Goal: Task Accomplishment & Management: Use online tool/utility

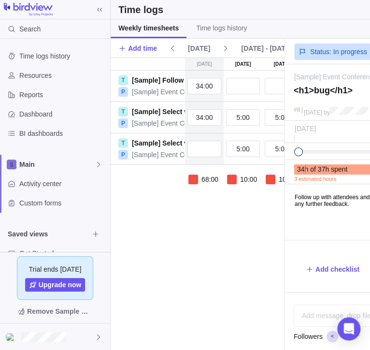
click at [210, 260] on div "[DATE] [DATE] [DATE] [DATE] [DATE] [DATE] [DATE] T [Sample] Follow up with atte…" at bounding box center [312, 203] width 403 height 292
click at [192, 196] on div "68:00 10:00 10:00 10:00 10:00 10:00 10:00 128:00" at bounding box center [312, 190] width 403 height 51
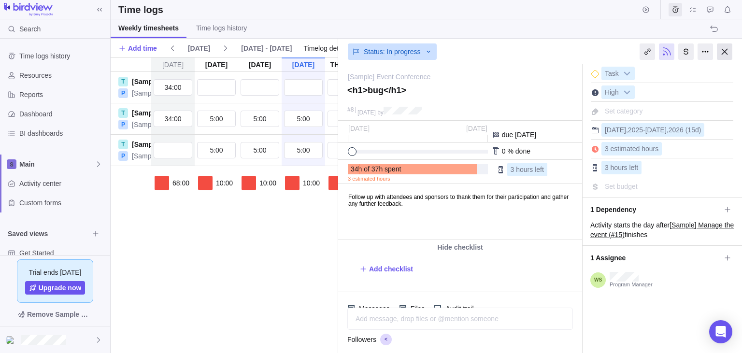
click at [369, 54] on div at bounding box center [724, 51] width 15 height 16
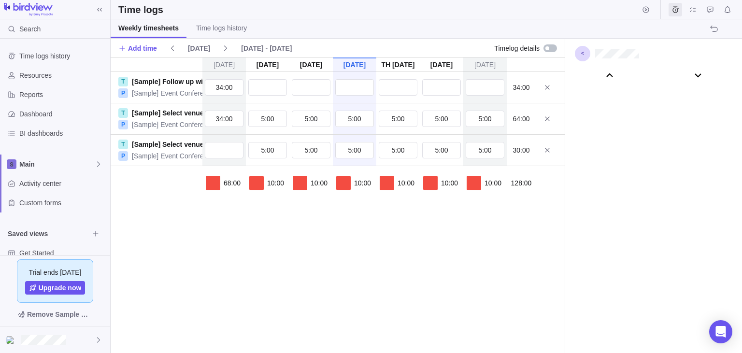
scroll to position [53731, 0]
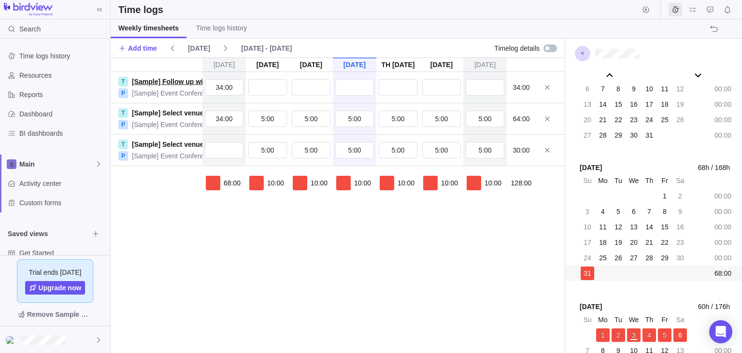
click at [149, 82] on link "[Sample] Follow up with attendees" at bounding box center [187, 82] width 111 height 10
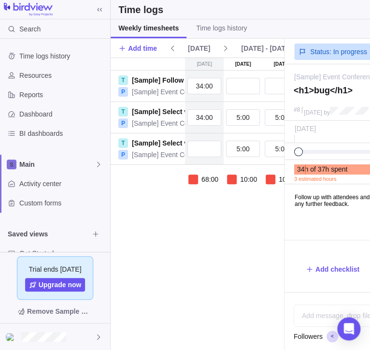
click at [232, 239] on div "Su Aug 31 Mo Sep 1 Tu Sep 2 We Sep 3 Th Sep 4 Fr Sep 5 Sa Sep 6 T [Sample] Foll…" at bounding box center [312, 203] width 403 height 292
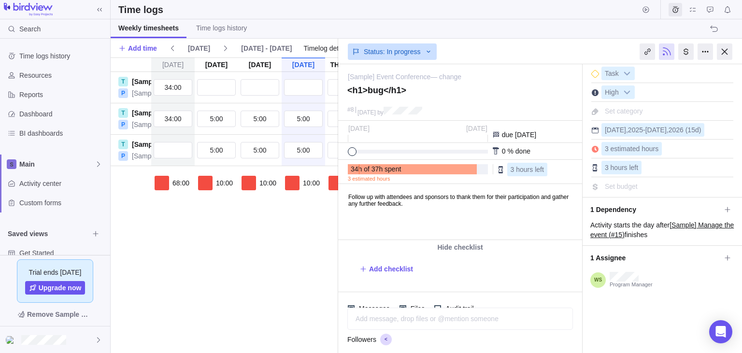
click at [369, 76] on link "[Sample] Event Conference" at bounding box center [389, 77] width 83 height 10
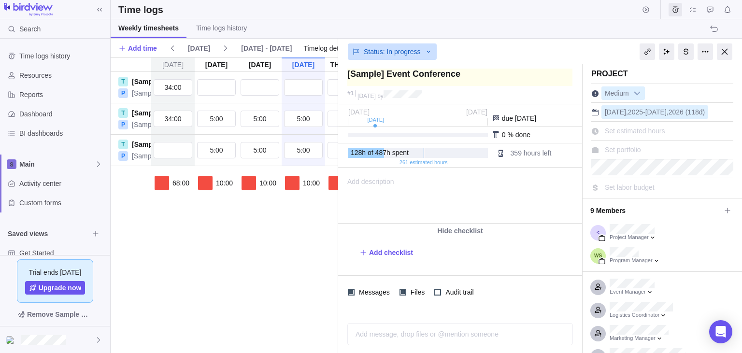
type textarea "s"
type textarea "sa"
type textarea "sam"
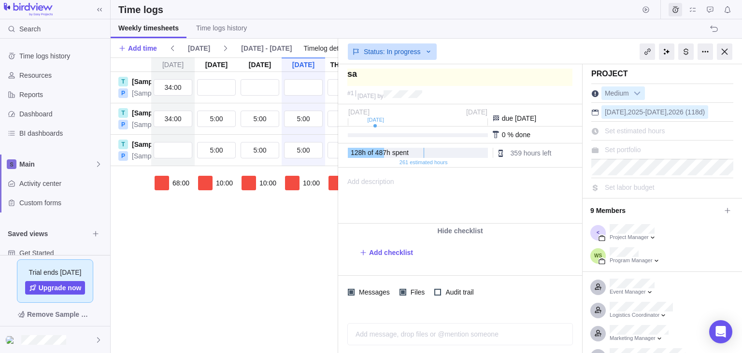
type textarea "sam"
type textarea "samp"
type textarea "sampl"
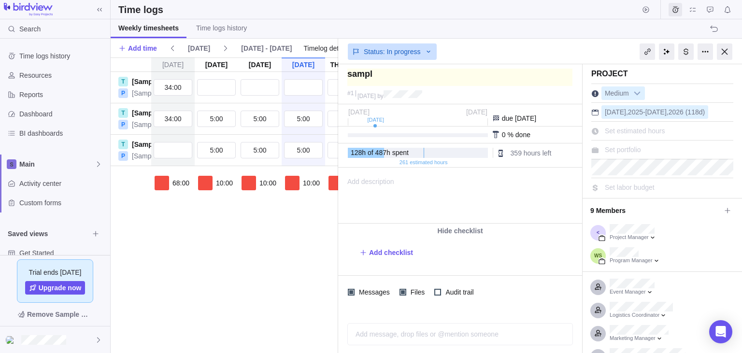
type textarea "sampla"
type textarea "sampl"
type textarea "sample"
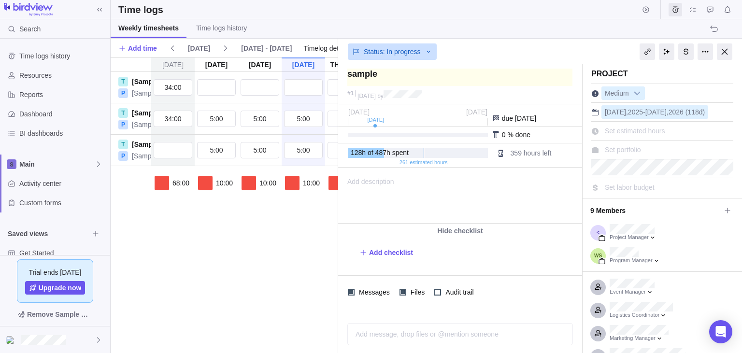
type textarea "sample"
type textarea "sample1"
click at [308, 214] on div "68:00 10:00 10:00 10:00 10:00 10:00 10:00 128:00" at bounding box center [312, 194] width 403 height 56
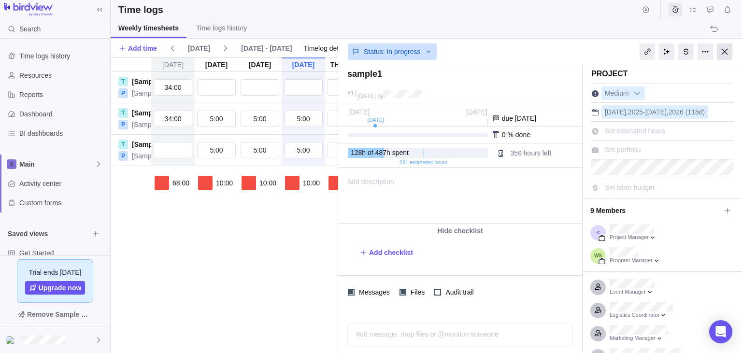
click at [369, 51] on div at bounding box center [724, 51] width 15 height 16
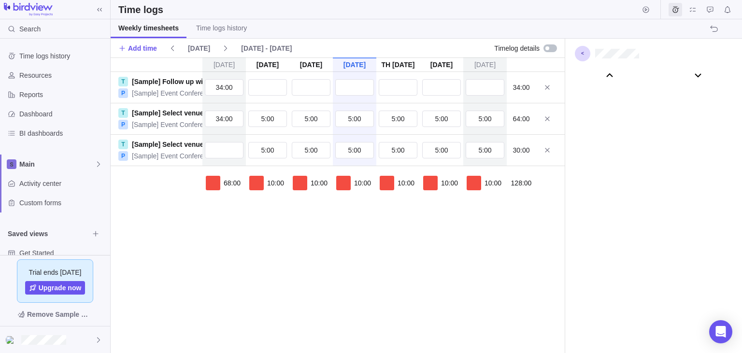
scroll to position [53731, 0]
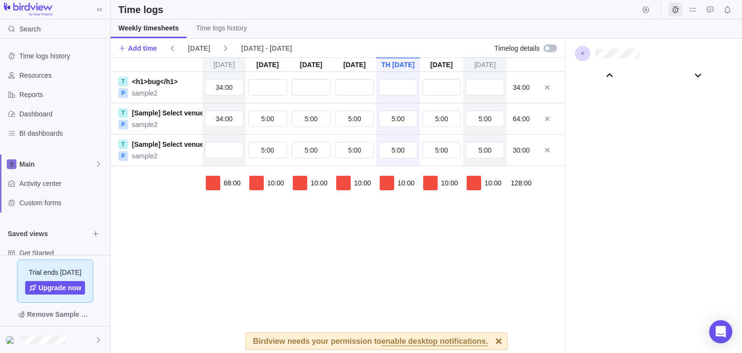
scroll to position [53731, 0]
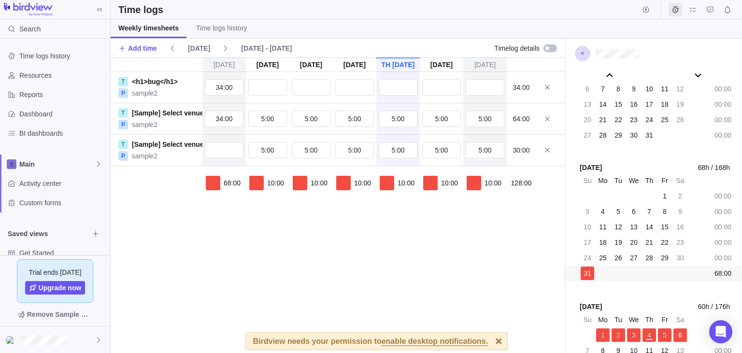
click at [332, 45] on div "Add time Today Aug 31 - Sep 6" at bounding box center [306, 48] width 376 height 21
click at [490, 341] on div at bounding box center [498, 341] width 17 height 17
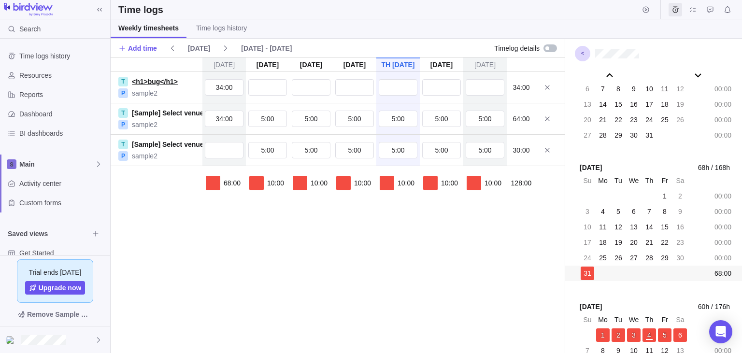
click at [144, 79] on link "<h1>bug</h1>" at bounding box center [155, 82] width 46 height 10
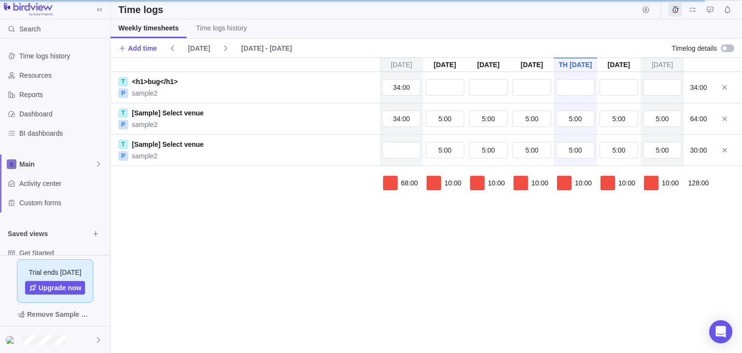
click at [230, 237] on div "Su Aug 31 Mo Sep 1 Tu Sep 2 We Sep 3 Th Sep 4 Fr Sep 5 Sa Sep 6 T <h1>bug</h1> …" at bounding box center [426, 205] width 631 height 296
click at [457, 92] on input "text" at bounding box center [444, 87] width 39 height 16
type input "6:00"
click at [473, 90] on input "text" at bounding box center [488, 87] width 39 height 16
type input "6:00"
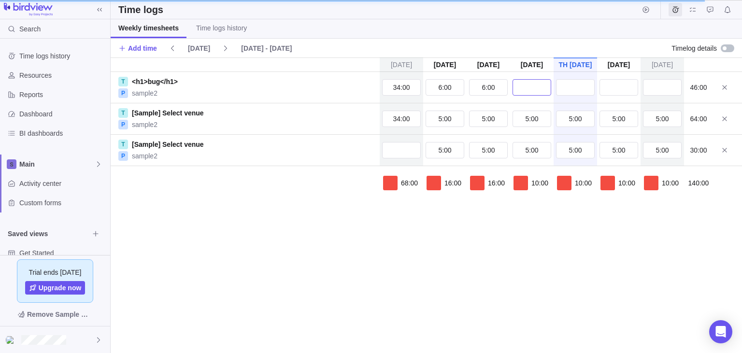
click at [529, 92] on input "text" at bounding box center [531, 87] width 39 height 16
type input "6:00"
click at [569, 92] on input "text" at bounding box center [575, 87] width 39 height 16
type input "6:00"
click at [621, 91] on input "text" at bounding box center [618, 87] width 39 height 16
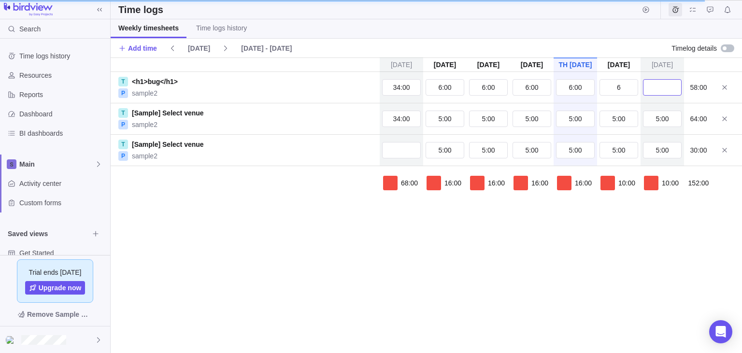
type input "6:00"
click at [679, 87] on input "6" at bounding box center [662, 87] width 39 height 16
type input "6:00"
click at [629, 241] on div "Su Aug 31 Mo Sep 1 Tu Sep 2 We Sep 3 Th Sep 4 Fr Sep 5 Sa Sep 6 T <h1>bug</h1> …" at bounding box center [426, 205] width 631 height 296
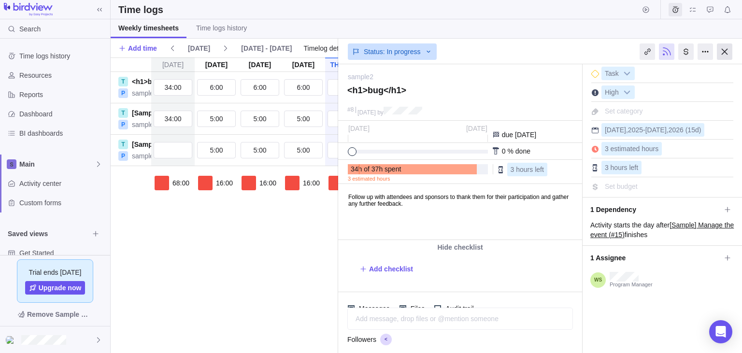
click at [731, 54] on div at bounding box center [724, 51] width 15 height 16
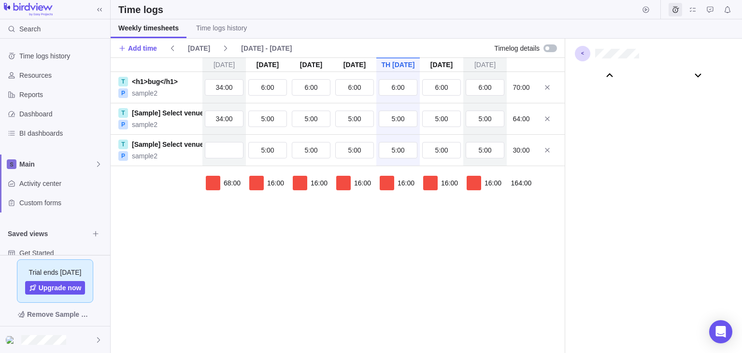
scroll to position [53731, 0]
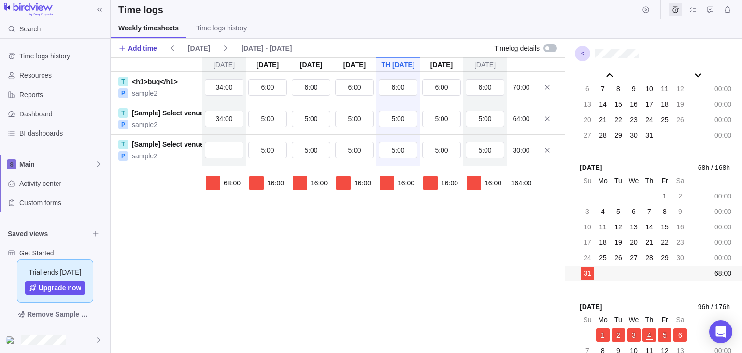
click at [146, 49] on span "Add time" at bounding box center [142, 48] width 29 height 10
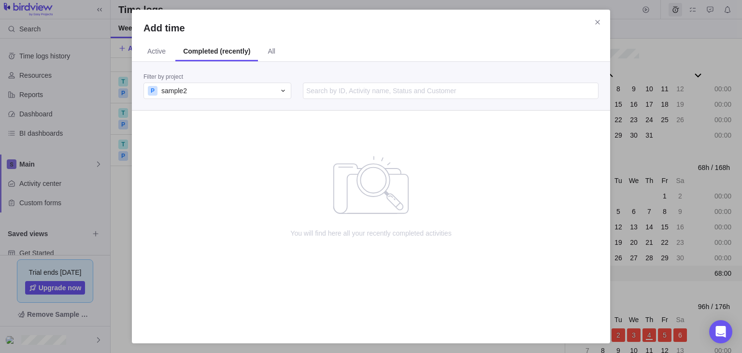
click at [284, 36] on div "Add time" at bounding box center [371, 31] width 478 height 21
click at [224, 94] on div "P sample2" at bounding box center [211, 91] width 127 height 10
click at [243, 131] on div "All projects" at bounding box center [217, 131] width 147 height 17
click at [153, 51] on span "Active" at bounding box center [156, 51] width 18 height 10
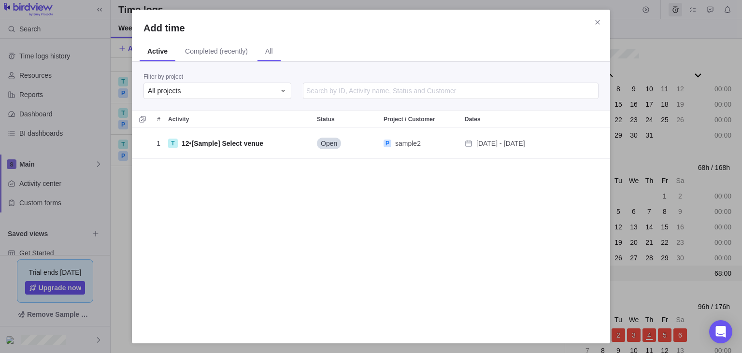
scroll to position [204, 478]
click at [266, 53] on span "All" at bounding box center [269, 51] width 8 height 10
click at [595, 20] on icon "Close" at bounding box center [597, 22] width 8 height 8
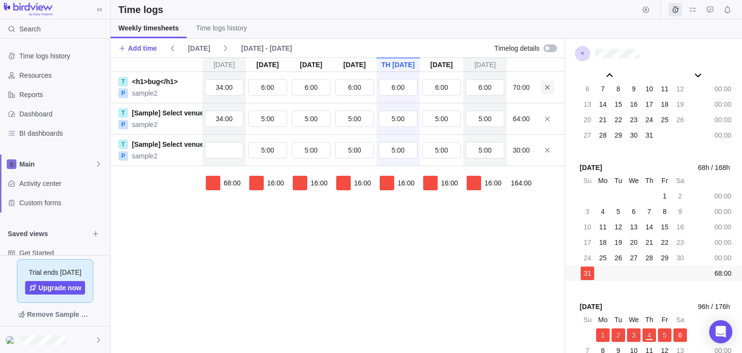
click at [552, 86] on span at bounding box center [547, 88] width 14 height 14
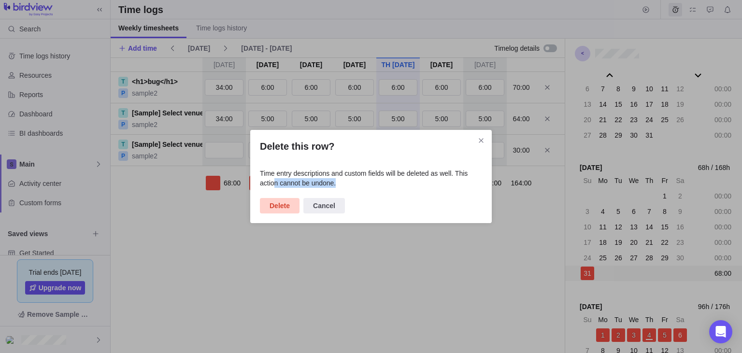
drag, startPoint x: 275, startPoint y: 193, endPoint x: 277, endPoint y: 201, distance: 8.1
click at [275, 194] on div "Delete this row? Time entry descriptions and custom fields will be deleted as w…" at bounding box center [370, 176] width 241 height 93
click at [281, 204] on span "Delete" at bounding box center [279, 206] width 20 height 12
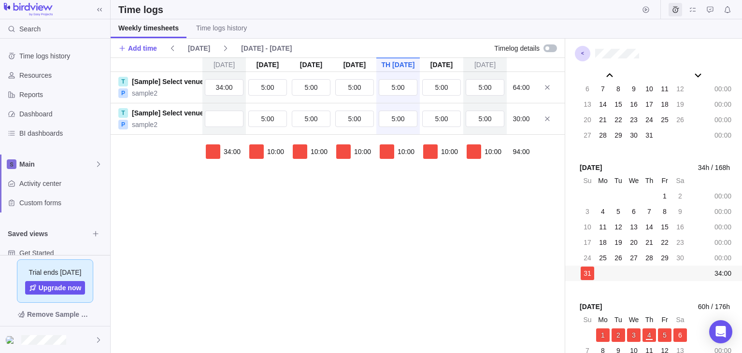
click at [224, 276] on div "Su Aug 31 Mo Sep 1 Tu Sep 2 We Sep 3 Th Sep 4 Fr Sep 5 Sa Sep 6 T [Sample] Sele…" at bounding box center [338, 205] width 454 height 296
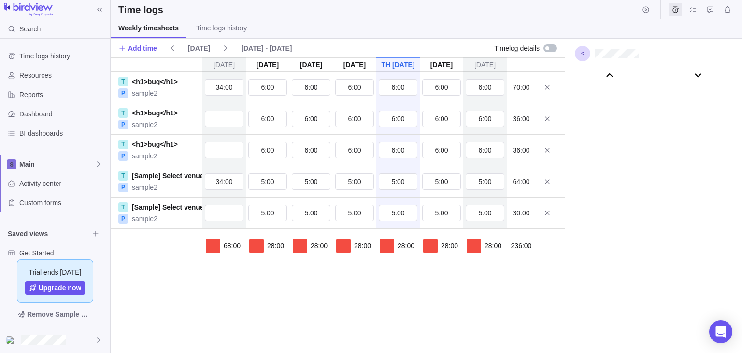
scroll to position [53731, 0]
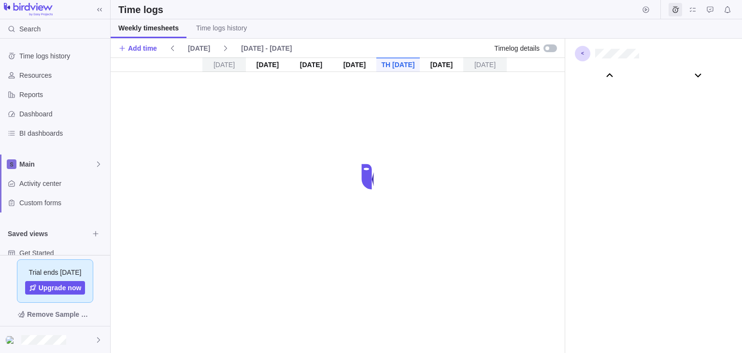
scroll to position [53731, 0]
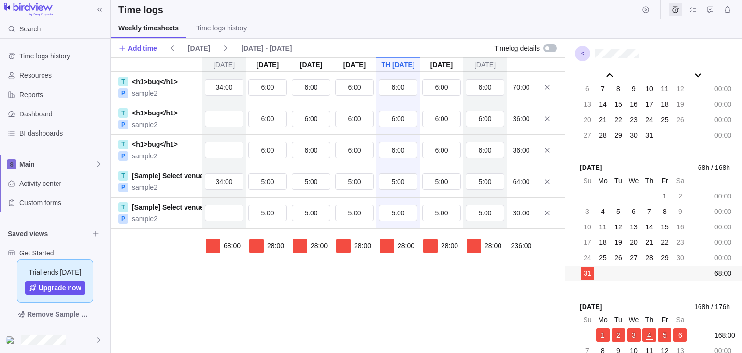
click at [306, 34] on div "Weekly timesheets Time logs history" at bounding box center [426, 28] width 631 height 19
click at [217, 30] on span "Time logs history" at bounding box center [221, 28] width 51 height 10
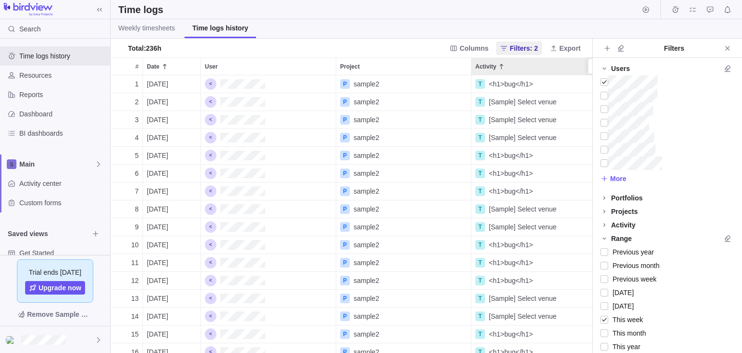
scroll to position [278, 481]
click at [20, 74] on span "Resources" at bounding box center [62, 75] width 87 height 10
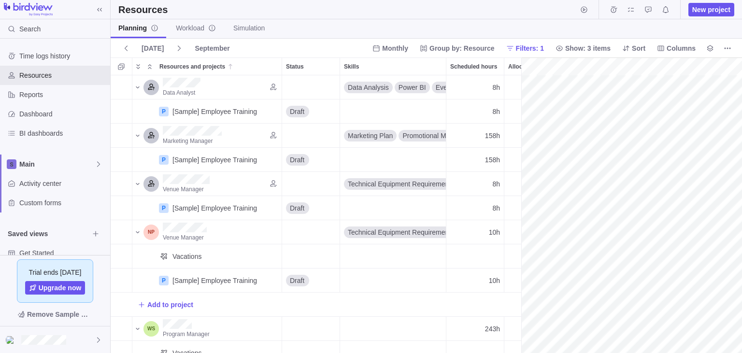
scroll to position [0, 169]
click at [319, 33] on div "Planning Workload Simulation" at bounding box center [426, 28] width 631 height 19
click at [709, 9] on span "New project" at bounding box center [711, 10] width 38 height 10
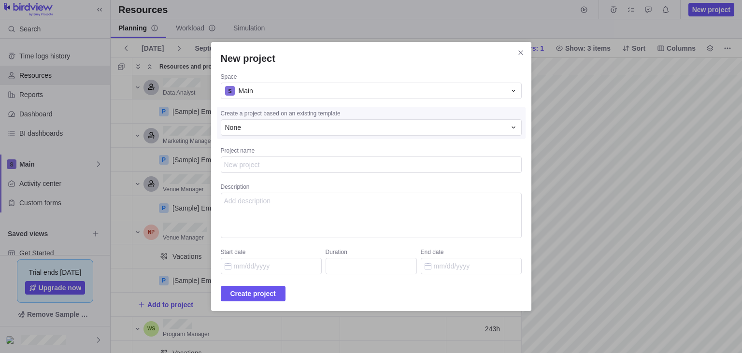
type textarea "x"
type textarea "<"
type textarea "x"
type textarea "<>"
type textarea "x"
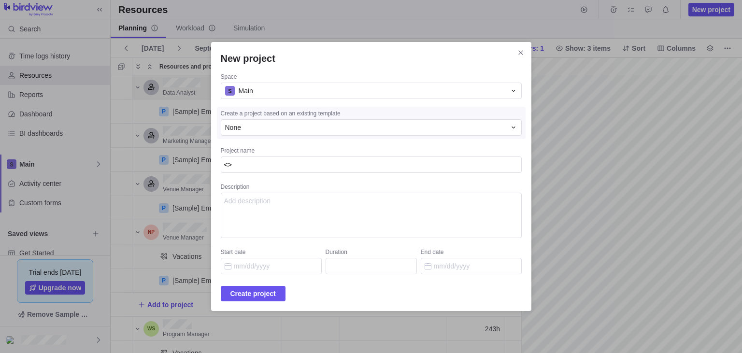
type textarea "<><"
type textarea "x"
type textarea "<><>"
type textarea "x"
type textarea "<></>"
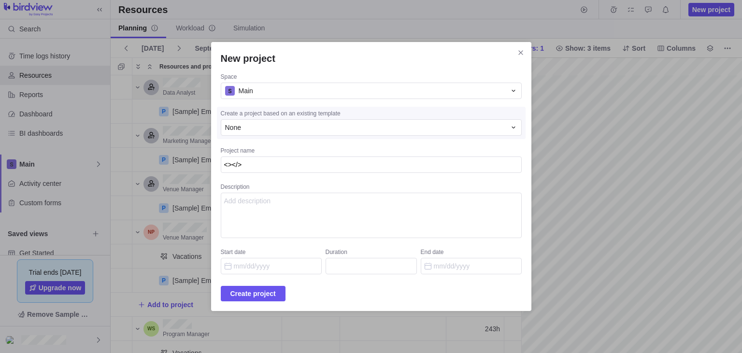
type textarea "x"
type textarea "<></H>"
type textarea "x"
type textarea "<></H1>"
type textarea "x"
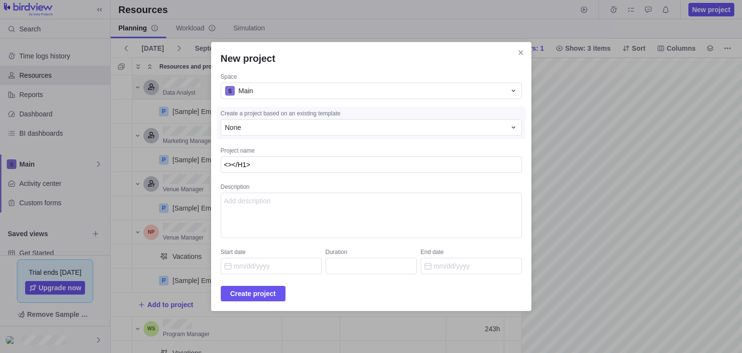
type textarea "<h></H1>"
type textarea "x"
type textarea "<h1></H1>"
type textarea "x"
type textarea "<h1></1>"
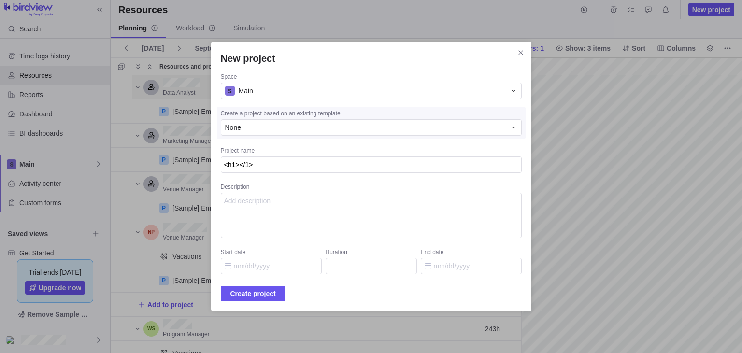
type textarea "x"
type textarea "<h1></h1>"
type textarea "x"
type textarea "<h1>p</h1>"
type textarea "x"
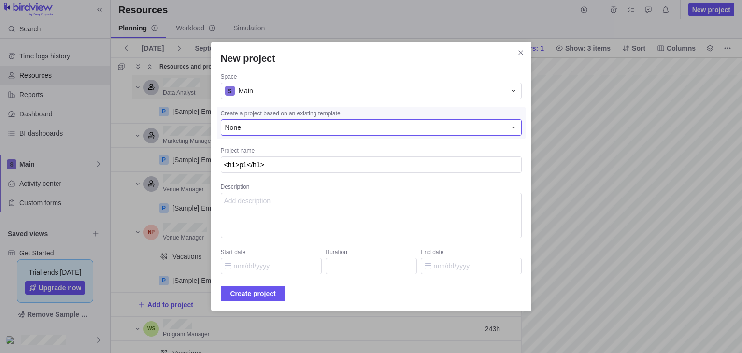
type textarea "<h1>p1</h1>"
type textarea "x"
click at [443, 135] on div "None" at bounding box center [371, 127] width 301 height 16
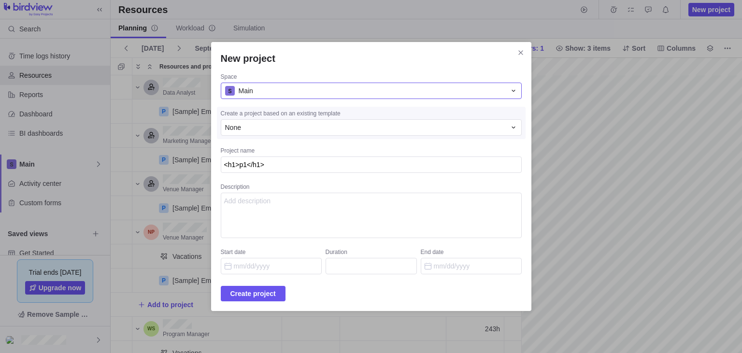
click at [435, 94] on div "Main" at bounding box center [365, 91] width 281 height 10
click at [335, 210] on textarea "Description" at bounding box center [371, 215] width 301 height 45
drag, startPoint x: 294, startPoint y: 167, endPoint x: 283, endPoint y: 168, distance: 11.1
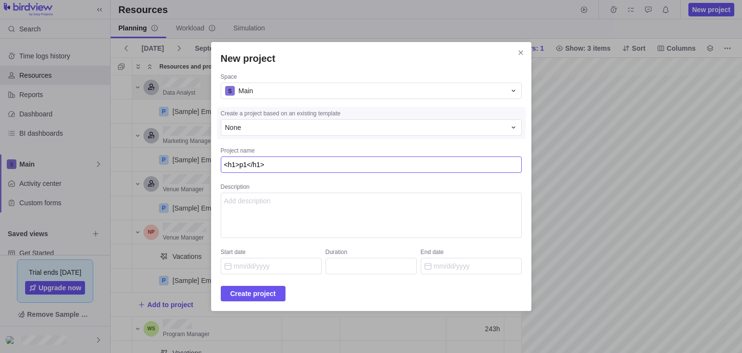
click at [283, 168] on textarea "<h1>p1</h1>" at bounding box center [371, 164] width 301 height 16
drag, startPoint x: 295, startPoint y: 219, endPoint x: 297, endPoint y: 213, distance: 5.8
click at [296, 218] on textarea "Description" at bounding box center [371, 215] width 301 height 45
paste textarea "<h1>p1</h1>"
click at [302, 205] on textarea "<h1>p1</h1>" at bounding box center [371, 215] width 301 height 45
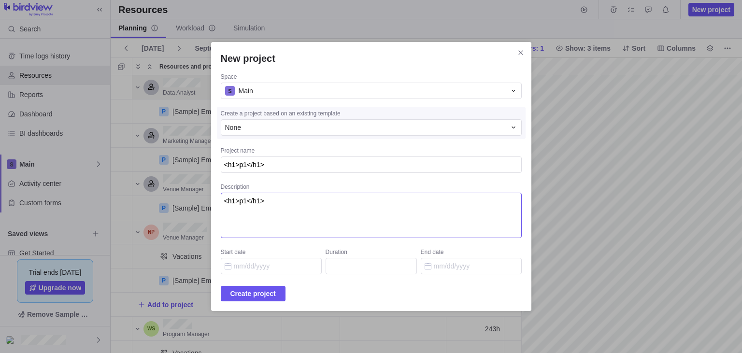
click at [277, 213] on textarea "<h1>p1</h1>" at bounding box center [371, 215] width 301 height 45
paste textarea "'"><svg/onload=prompt('XSS');>{{7*7}}"
type textarea "'"><svg/onload=prompt('XSS');>{{7*7}}"
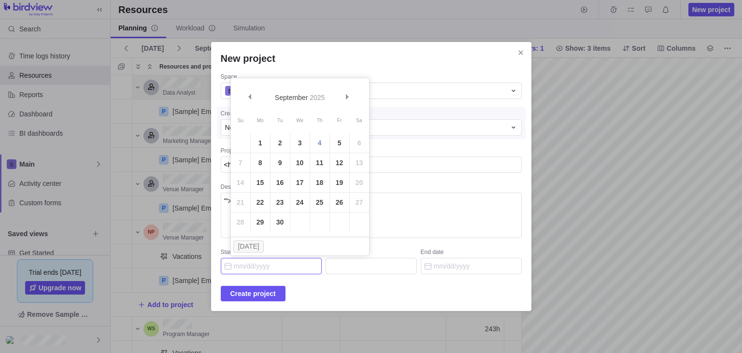
click at [291, 266] on input "Start date" at bounding box center [271, 266] width 101 height 16
click at [267, 189] on link "15" at bounding box center [260, 182] width 19 height 19
type input "[DATE]"
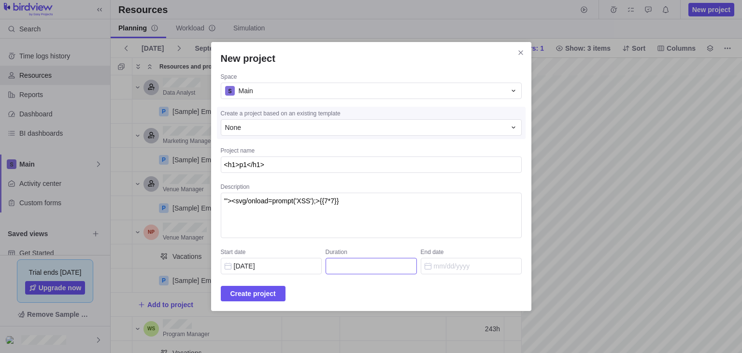
click at [348, 258] on input "Duration" at bounding box center [370, 266] width 91 height 16
type input "3"
type input "[DATE]"
type input "3"
click at [276, 296] on span "Create project" at bounding box center [252, 294] width 45 height 12
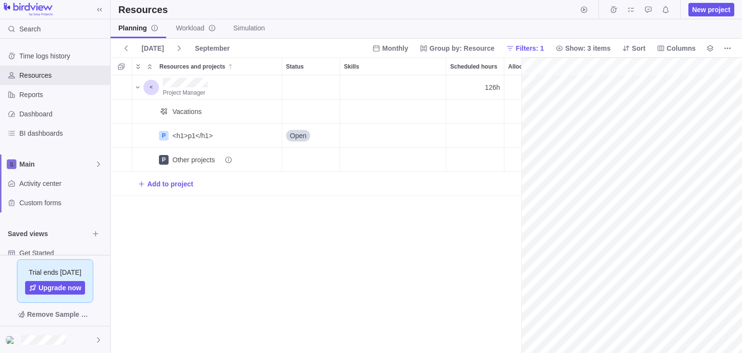
scroll to position [0, 42]
click at [213, 253] on div "Project Manager 126h Vacations P <h1>p1</h1> Details Open P Other projects Add …" at bounding box center [316, 214] width 410 height 278
click at [704, 7] on span "New project" at bounding box center [711, 10] width 38 height 10
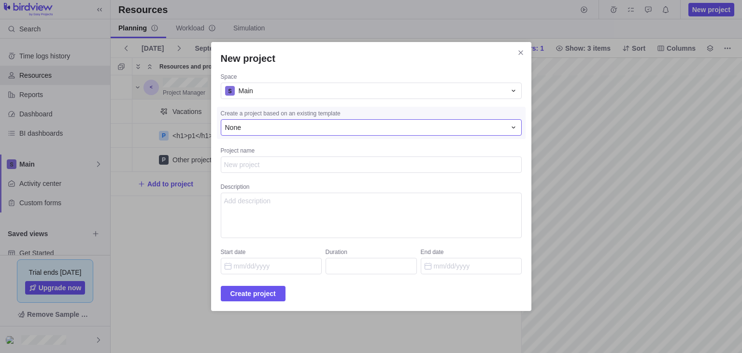
type textarea "x"
type textarea "d"
type textarea "x"
type textarea "d1"
click at [285, 296] on span "Create project" at bounding box center [253, 293] width 65 height 15
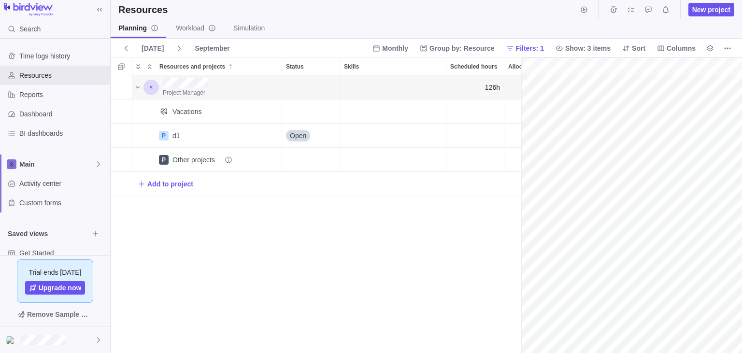
click at [250, 247] on div "Project Manager 126h Vacations P d1 Details Open P Other projects Add to project" at bounding box center [316, 214] width 410 height 278
click at [701, 11] on span "New project" at bounding box center [711, 10] width 38 height 10
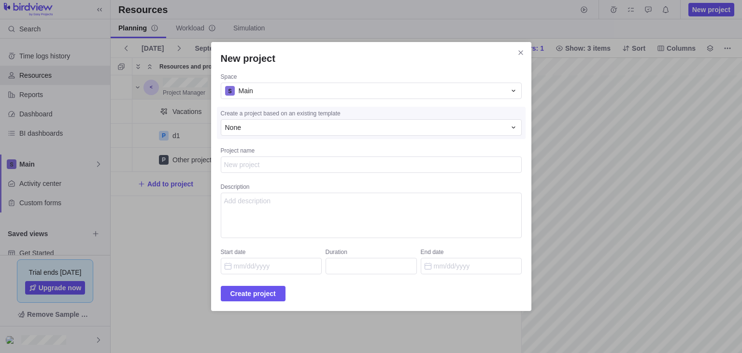
type textarea "x"
type textarea "h"
type textarea "x"
click at [275, 291] on span "Create project" at bounding box center [252, 294] width 45 height 12
click at [310, 65] on h2 "New project" at bounding box center [371, 59] width 301 height 14
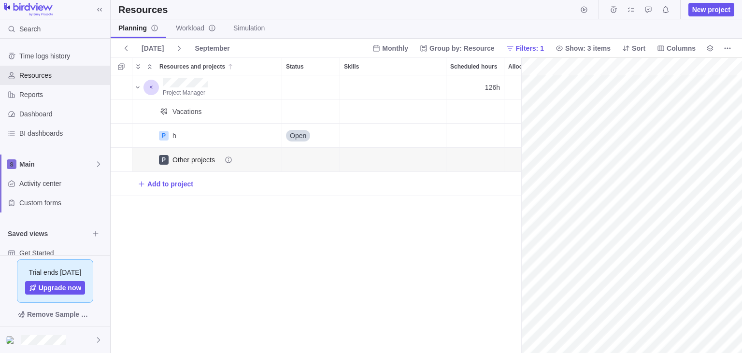
click at [202, 163] on div "Other projects" at bounding box center [202, 160] width 60 height 10
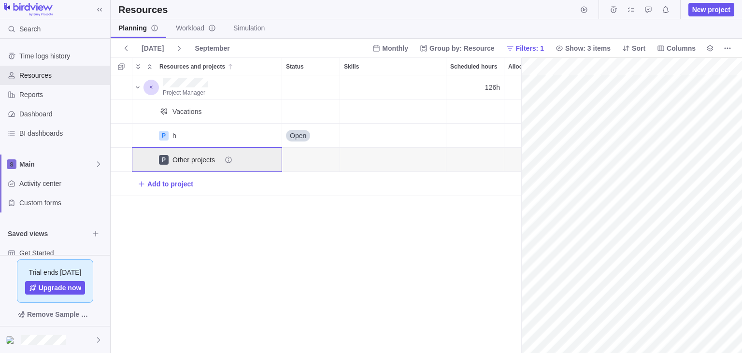
click at [230, 162] on icon "info-description" at bounding box center [228, 159] width 6 height 6
click at [225, 154] on div "Other projects" at bounding box center [223, 160] width 109 height 24
click at [155, 161] on div "P Other projects" at bounding box center [207, 159] width 150 height 25
click at [190, 158] on div "Other projects" at bounding box center [202, 160] width 60 height 10
click at [209, 139] on div "h" at bounding box center [223, 136] width 109 height 24
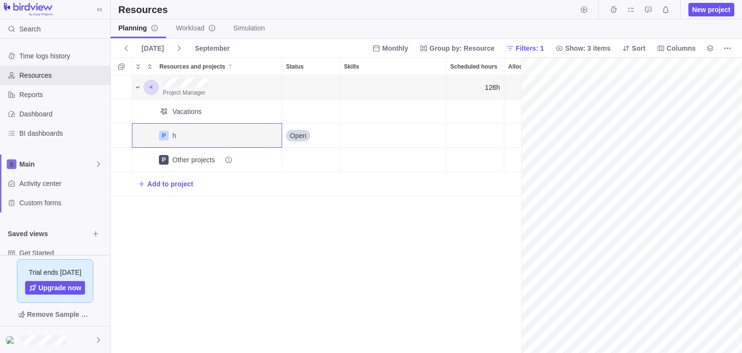
click at [136, 86] on icon "Resources and projects" at bounding box center [138, 88] width 8 height 8
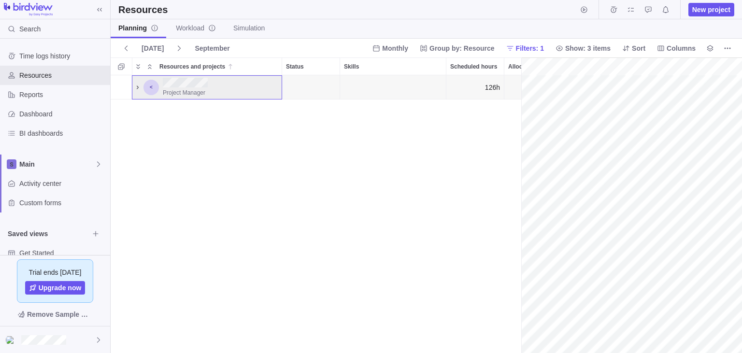
click at [136, 86] on icon "Resources and projects" at bounding box center [138, 88] width 8 height 8
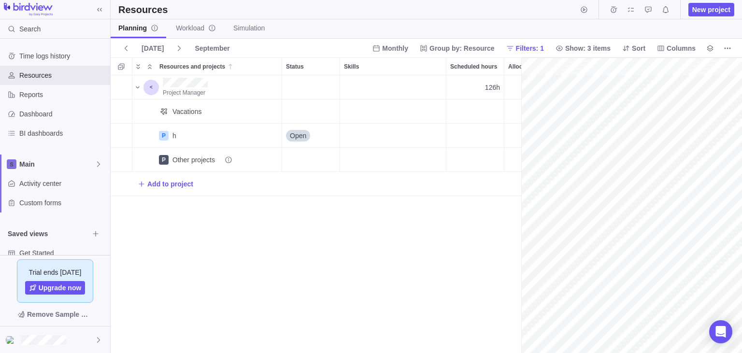
scroll to position [0, 42]
click at [177, 184] on span "Add to project" at bounding box center [170, 184] width 46 height 10
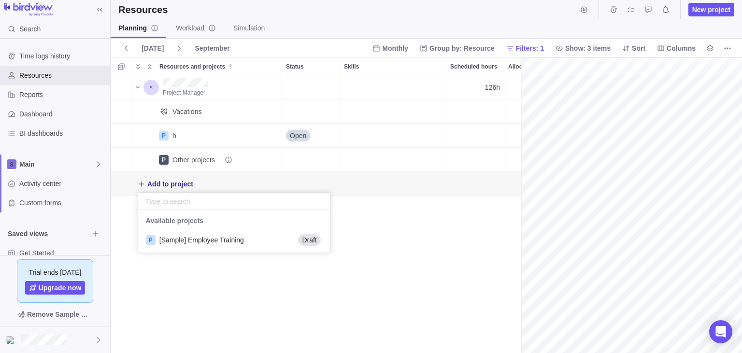
scroll to position [42, 192]
click at [274, 310] on div "Project Manager 126h Vacations P h Details Open P Other projects Add to project" at bounding box center [316, 214] width 410 height 278
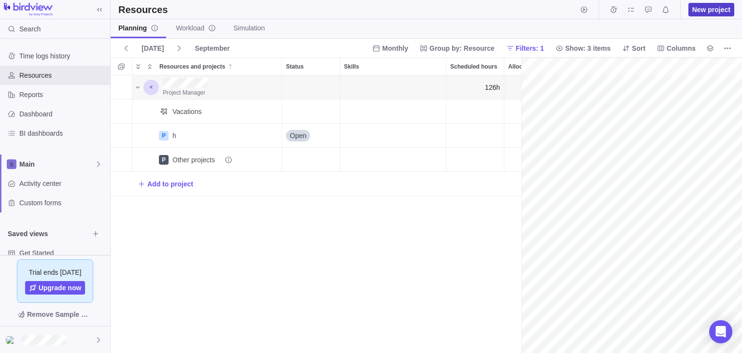
click at [718, 9] on span "New project" at bounding box center [711, 10] width 38 height 10
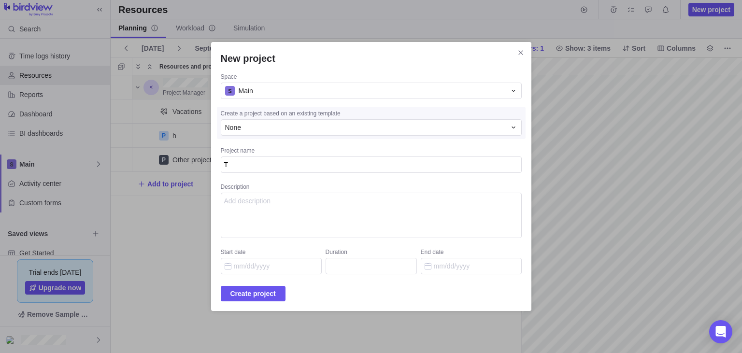
type textarea "x"
type textarea "T"
type textarea "x"
click at [269, 295] on span "Create project" at bounding box center [252, 294] width 45 height 12
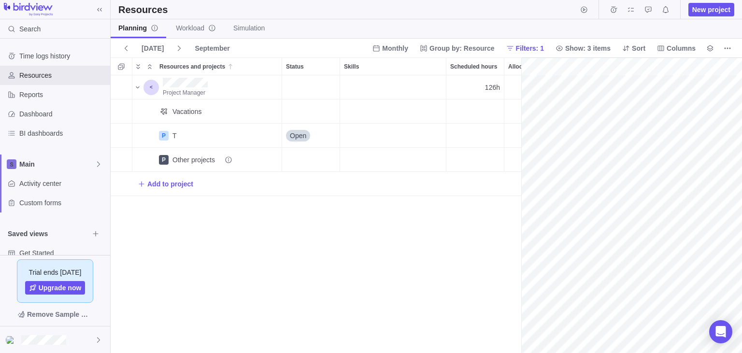
scroll to position [0, 42]
click at [695, 12] on span "New project" at bounding box center [711, 10] width 38 height 10
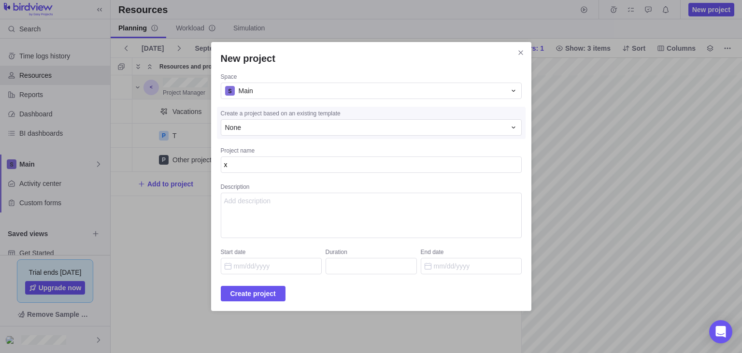
type textarea "x"
click at [276, 291] on span "Create project" at bounding box center [252, 294] width 45 height 12
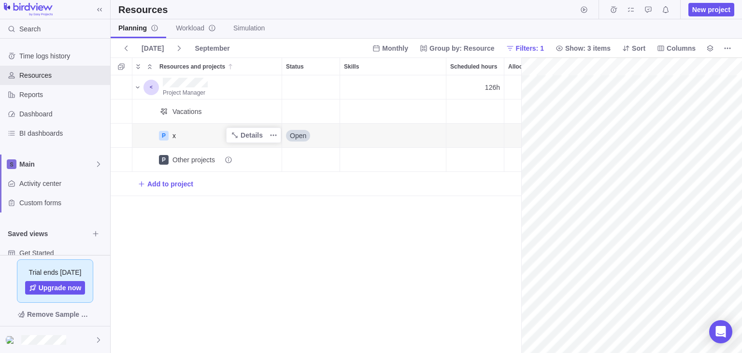
click at [202, 144] on div "x" at bounding box center [223, 136] width 109 height 24
click at [706, 14] on span "New project" at bounding box center [711, 10] width 46 height 14
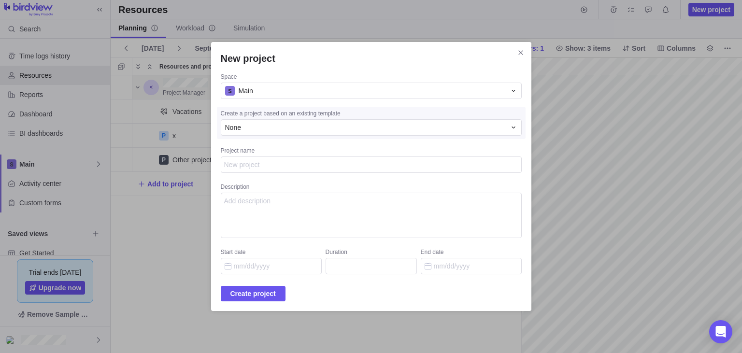
type textarea "x"
type textarea "f"
type textarea "x"
click at [276, 292] on span "Create project" at bounding box center [252, 294] width 45 height 12
click at [331, 63] on h2 "New project" at bounding box center [371, 59] width 301 height 14
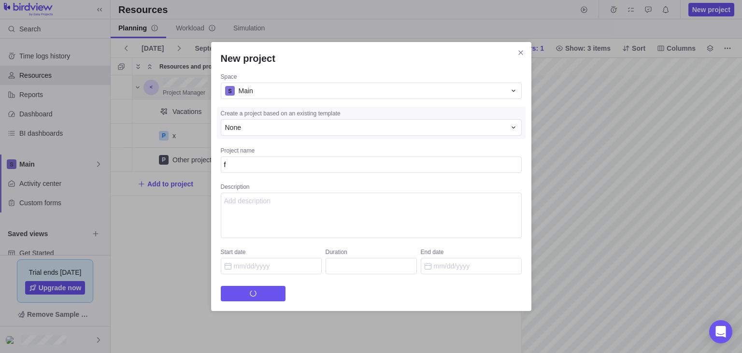
click at [333, 73] on div "New project" at bounding box center [371, 62] width 301 height 21
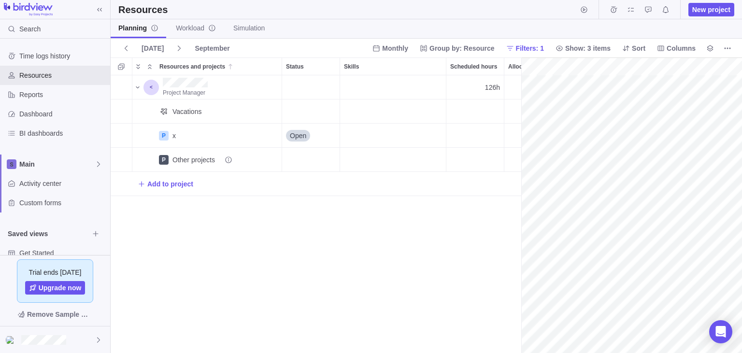
scroll to position [0, 42]
click at [280, 252] on div "Project Manager 126h Vacations P x Details Open P Other projects Add to project" at bounding box center [316, 214] width 410 height 278
click at [308, 246] on div "Project Manager 126h Vacations P x Details Open P Other projects Add to project" at bounding box center [316, 214] width 410 height 278
click at [269, 136] on icon "More actions" at bounding box center [273, 135] width 8 height 8
click at [255, 192] on div "Project Manager 126h Vacations P x Details Open P Other projects Add to project" at bounding box center [316, 214] width 410 height 278
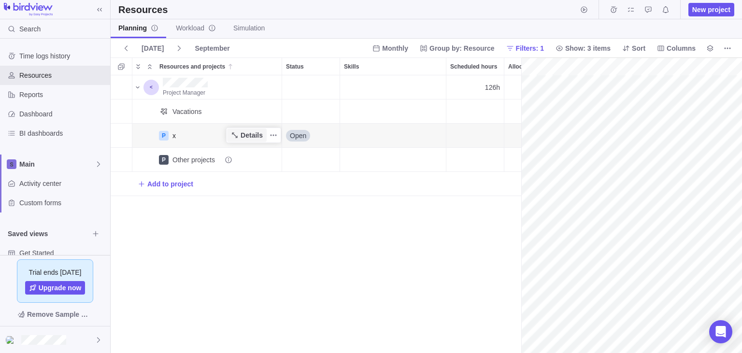
click at [247, 136] on span "Details" at bounding box center [251, 135] width 22 height 10
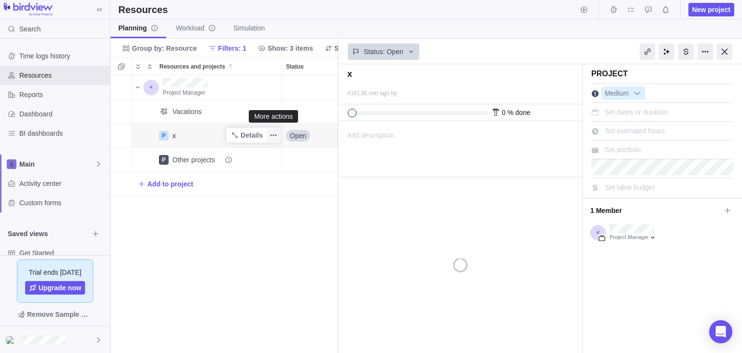
scroll to position [278, 227]
click at [273, 138] on icon "More actions" at bounding box center [273, 135] width 8 height 8
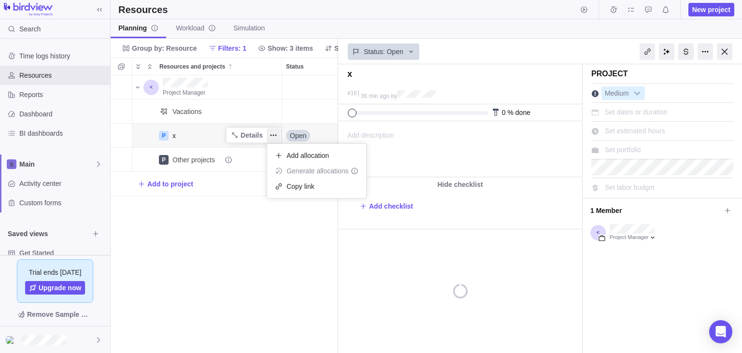
click at [211, 225] on div "Project Manager 126h Vacations P x Details Open P Other projects Add to project" at bounding box center [224, 214] width 227 height 278
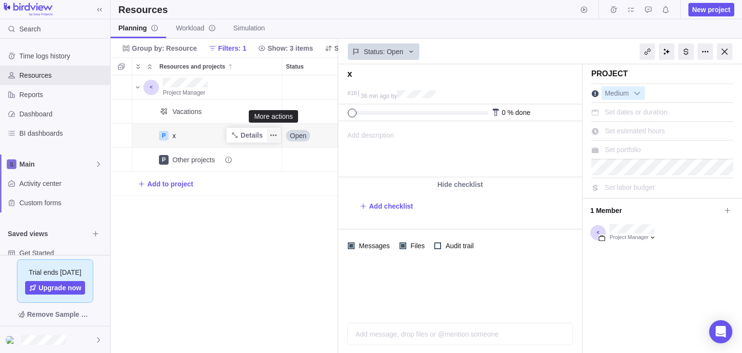
click at [272, 139] on span "More actions" at bounding box center [274, 135] width 14 height 14
click at [252, 210] on div "Project Manager 126h Vacations P x Details Open P Other projects Add to project" at bounding box center [224, 214] width 227 height 278
click at [721, 54] on div at bounding box center [724, 51] width 15 height 16
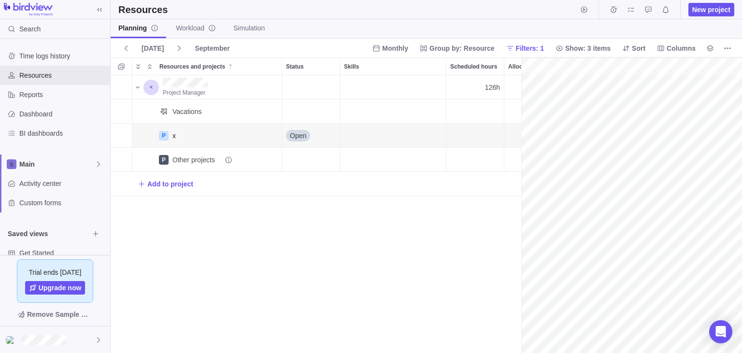
scroll to position [0, 42]
click at [730, 11] on span "New project" at bounding box center [711, 10] width 46 height 14
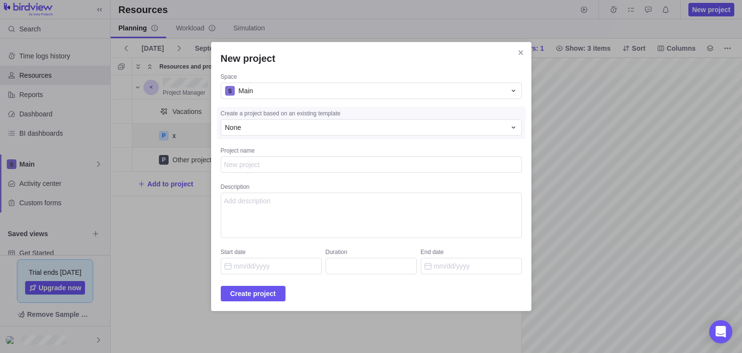
type textarea "x"
type textarea "D"
type textarea "x"
click at [274, 290] on span "Create project" at bounding box center [252, 294] width 45 height 12
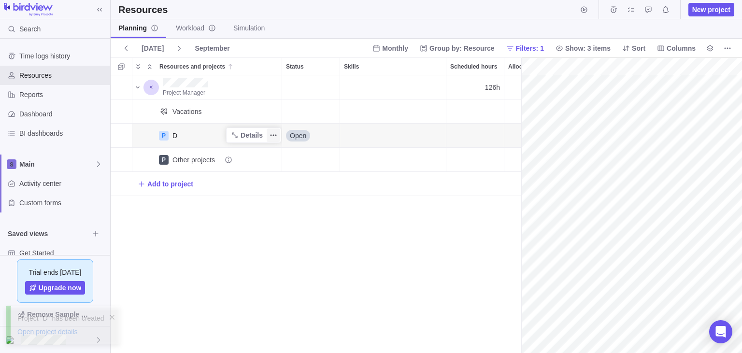
click at [271, 136] on icon "More actions" at bounding box center [273, 135] width 8 height 8
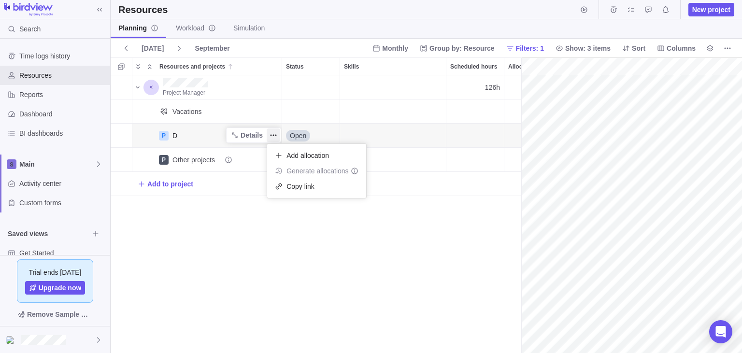
drag, startPoint x: 177, startPoint y: 244, endPoint x: 191, endPoint y: 203, distance: 43.4
click at [178, 244] on div "Project Manager 126h Vacations P D Details Open P Other projects Add to project" at bounding box center [316, 214] width 410 height 278
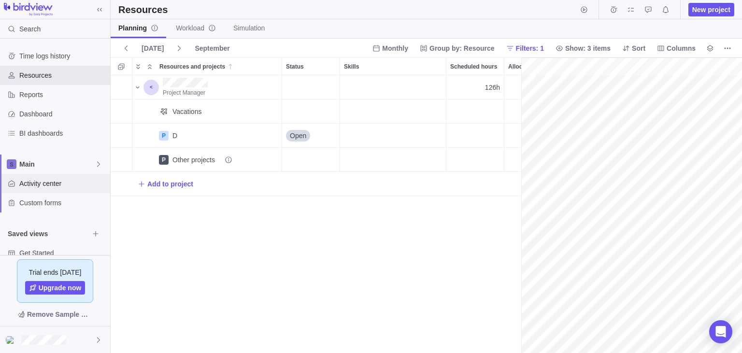
scroll to position [0, 42]
click at [76, 182] on span "Activity center" at bounding box center [62, 184] width 87 height 10
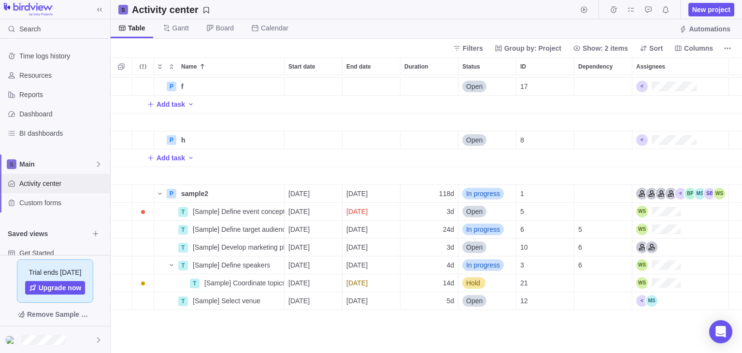
scroll to position [320, 0]
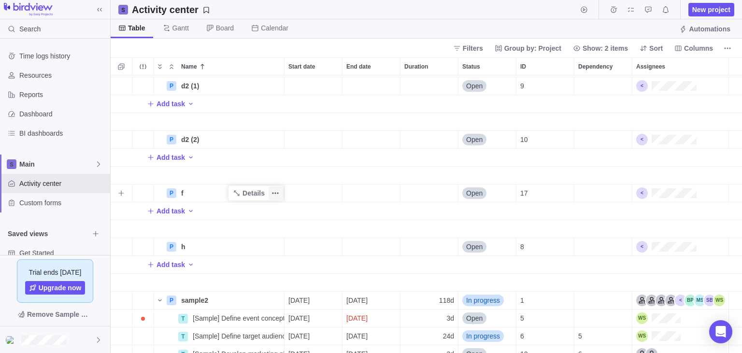
click at [275, 194] on icon "More actions" at bounding box center [275, 193] width 8 height 8
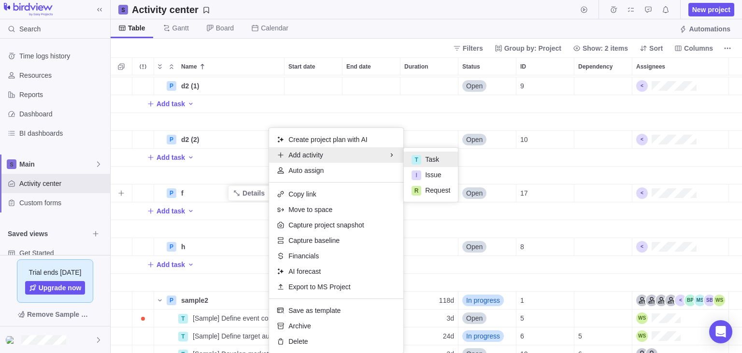
click at [421, 158] on div "T Task" at bounding box center [431, 159] width 54 height 15
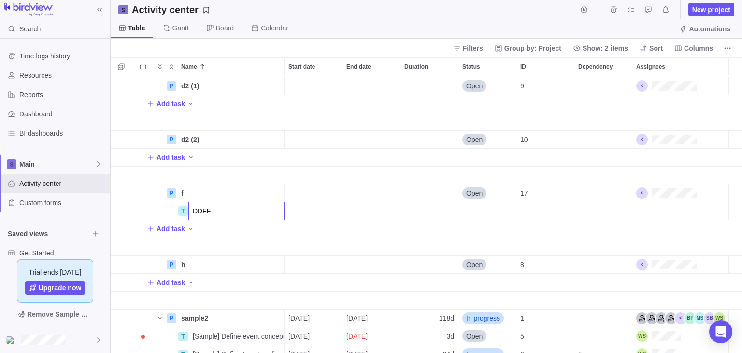
type input "DDFF"
click at [318, 211] on div "Add task P d1 (1) Details Open 5 Add task P d1 (2) Details Open 6 Add task P d2…" at bounding box center [426, 214] width 631 height 278
click at [272, 211] on div "DDFF" at bounding box center [236, 210] width 95 height 17
click at [275, 194] on icon "More actions" at bounding box center [275, 193] width 8 height 8
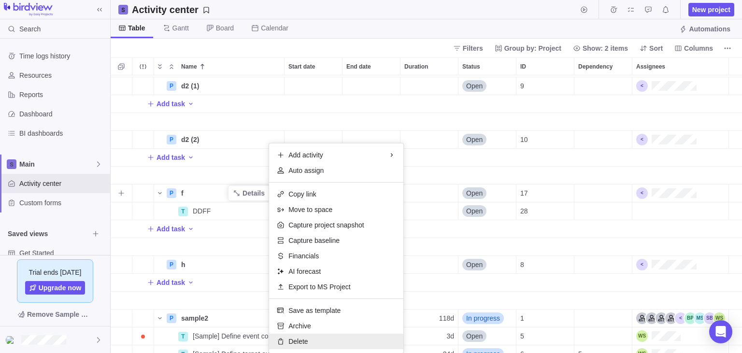
click at [311, 336] on div "Delete" at bounding box center [336, 341] width 134 height 15
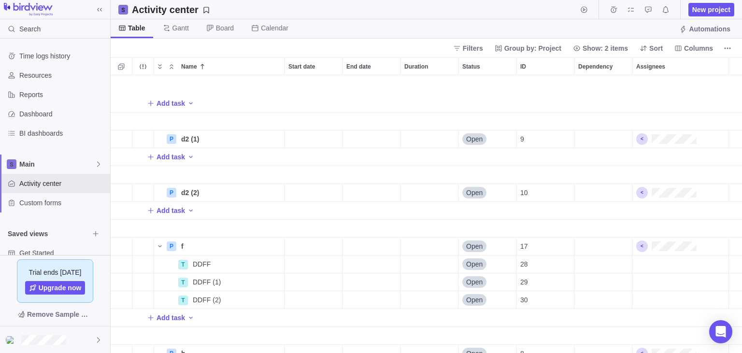
scroll to position [320, 0]
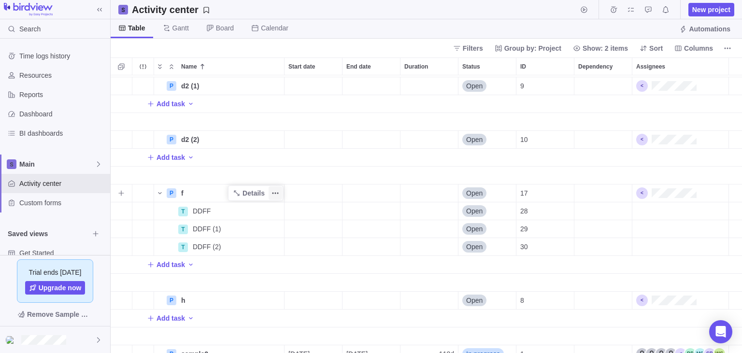
click at [272, 192] on icon "More actions" at bounding box center [275, 193] width 8 height 8
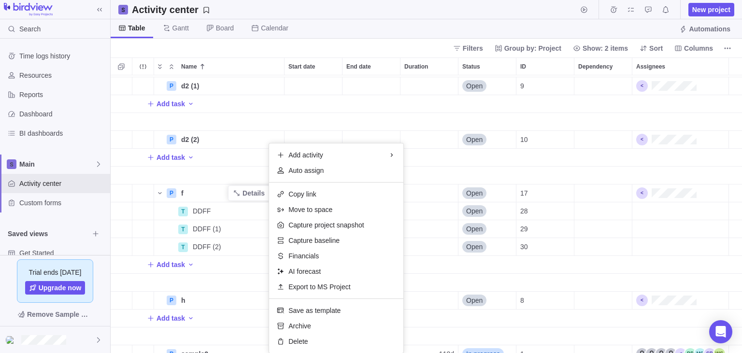
click at [218, 212] on div "P d2 (1) Details Open 9 Add task P d2 (2) Details Open 10 Add task P f Details …" at bounding box center [426, 214] width 631 height 278
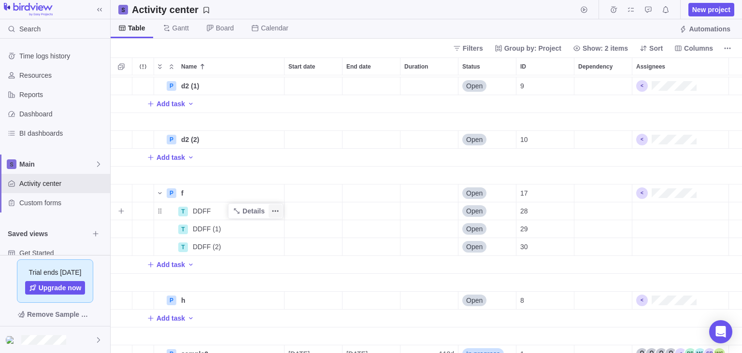
click at [275, 214] on icon "More actions" at bounding box center [275, 211] width 8 height 8
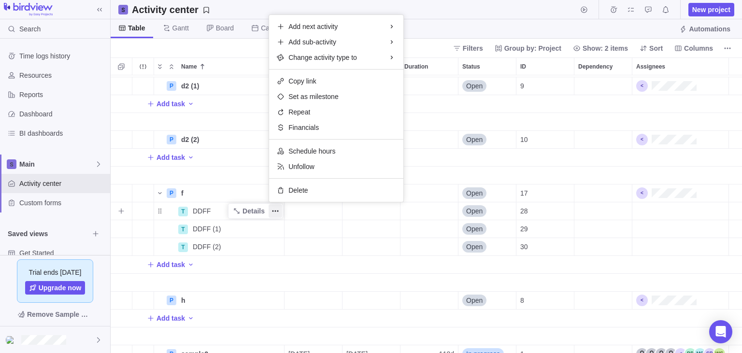
click at [325, 180] on div "Add next activity Add sub-activity Change activity type to Copy link Set as mil…" at bounding box center [336, 108] width 134 height 187
click at [337, 189] on div "Delete" at bounding box center [336, 190] width 134 height 15
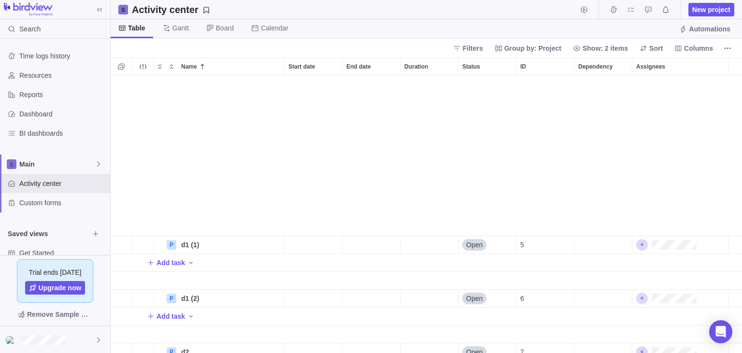
scroll to position [267, 0]
